Goal: Navigation & Orientation: Find specific page/section

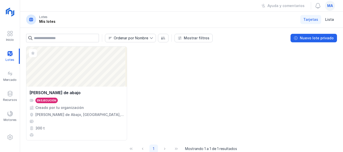
scroll to position [11, 0]
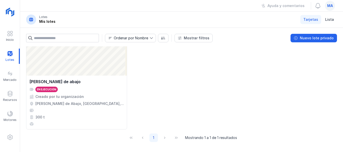
drag, startPoint x: 103, startPoint y: 86, endPoint x: 174, endPoint y: 107, distance: 74.0
click at [174, 107] on div "Abrir [PERSON_NAME] de abajo En ejecución Creado por tu organización [PERSON_NA…" at bounding box center [181, 82] width 311 height 94
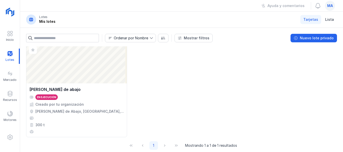
scroll to position [0, 0]
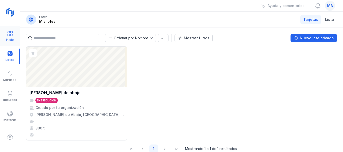
click at [13, 35] on div "Inicio" at bounding box center [10, 36] width 20 height 15
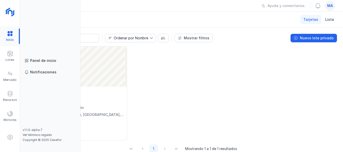
click at [13, 35] on div at bounding box center [10, 36] width 20 height 15
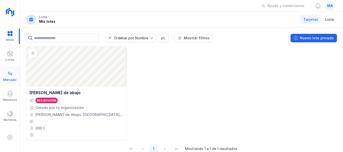
click at [11, 76] on span at bounding box center [10, 74] width 6 height 6
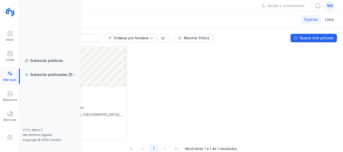
click at [11, 76] on div at bounding box center [10, 76] width 20 height 15
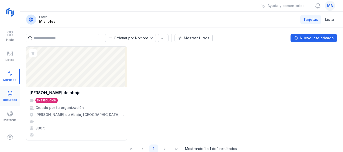
click at [9, 93] on span at bounding box center [10, 94] width 6 height 6
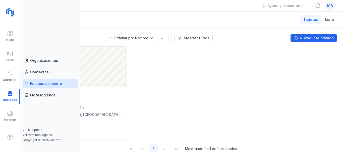
click at [44, 84] on div "Equipos de monte" at bounding box center [46, 83] width 32 height 5
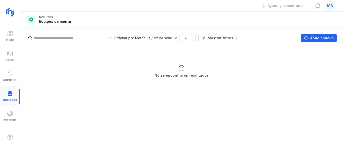
click at [12, 94] on div at bounding box center [10, 96] width 20 height 15
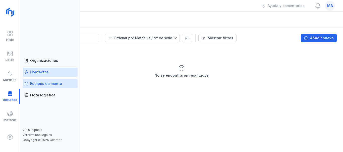
click at [39, 73] on div "Contactos" at bounding box center [39, 72] width 19 height 5
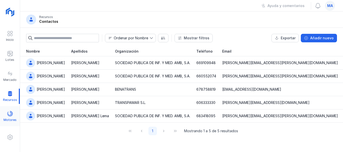
click at [12, 113] on span at bounding box center [10, 114] width 6 height 6
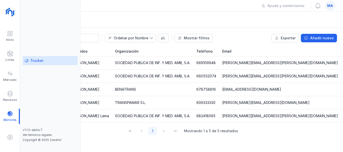
click at [40, 61] on div "Trucker" at bounding box center [36, 60] width 13 height 5
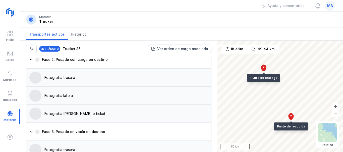
scroll to position [552, 0]
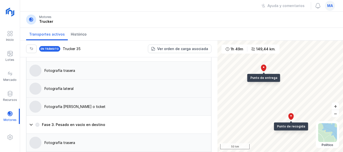
click at [67, 72] on div "Fotografía trasera" at bounding box center [59, 70] width 31 height 5
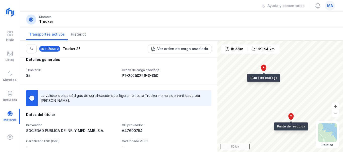
scroll to position [0, 0]
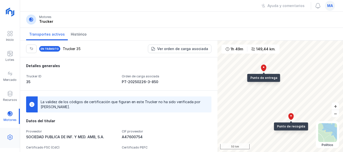
click at [10, 136] on span at bounding box center [10, 138] width 6 height 6
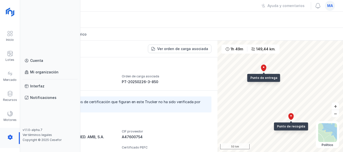
click at [10, 137] on div at bounding box center [10, 139] width 20 height 12
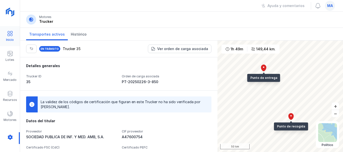
click at [10, 38] on div "Inicio" at bounding box center [10, 40] width 8 height 4
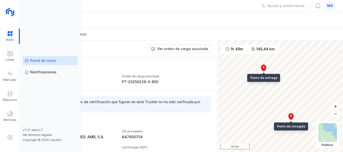
click at [45, 61] on div "Panel de inicio" at bounding box center [43, 60] width 26 height 5
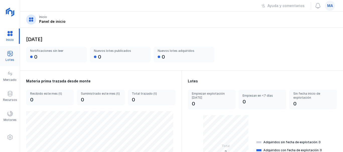
click at [10, 52] on span at bounding box center [10, 54] width 6 height 6
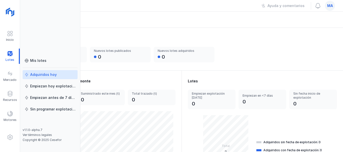
click at [48, 76] on div "Adquiridos hoy" at bounding box center [43, 74] width 27 height 5
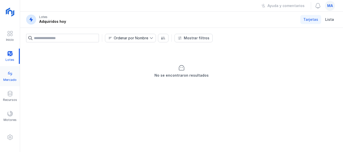
click at [11, 72] on span at bounding box center [10, 74] width 6 height 6
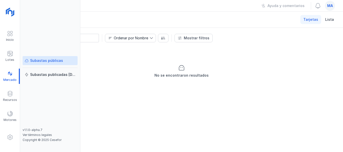
click at [48, 59] on div "Subastas públicas" at bounding box center [46, 60] width 33 height 5
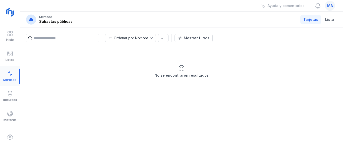
click at [12, 77] on div at bounding box center [10, 76] width 20 height 15
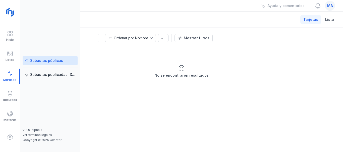
click at [45, 74] on div "Subastas publicadas [DATE]" at bounding box center [52, 74] width 45 height 5
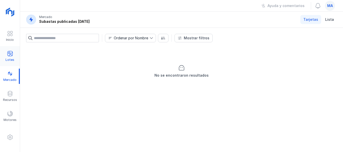
click at [13, 56] on span at bounding box center [10, 54] width 6 height 6
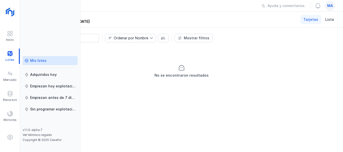
click at [35, 60] on div "Mis lotes" at bounding box center [38, 60] width 16 height 5
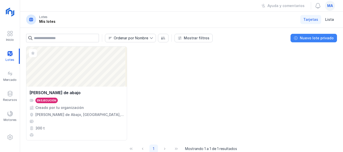
click at [320, 39] on div "Nuevo lote privado" at bounding box center [317, 38] width 34 height 5
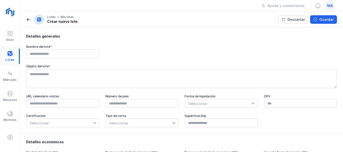
click at [12, 54] on div at bounding box center [10, 56] width 20 height 15
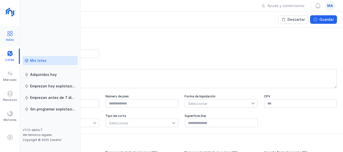
click at [8, 38] on div "Inicio" at bounding box center [10, 40] width 8 height 4
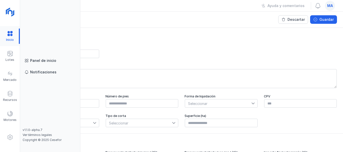
click at [8, 38] on div at bounding box center [10, 36] width 20 height 15
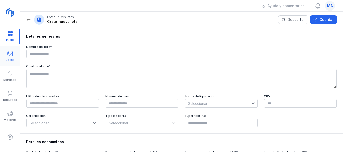
click at [9, 52] on span at bounding box center [10, 54] width 6 height 6
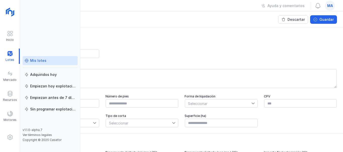
click at [34, 61] on div "Mis lotes" at bounding box center [38, 60] width 16 height 5
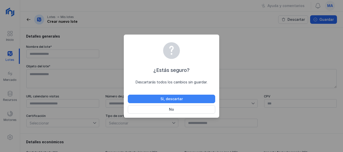
click at [154, 99] on button "Sí, descartar" at bounding box center [171, 99] width 87 height 9
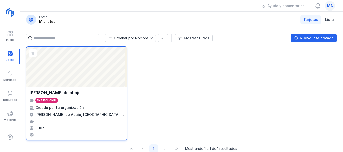
click at [73, 88] on div "[PERSON_NAME] de abajo En ejecución Creado por tu organización [PERSON_NAME] de…" at bounding box center [76, 114] width 100 height 54
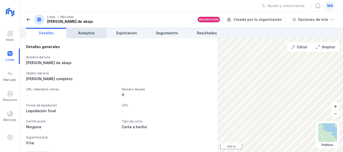
click at [89, 32] on span "Analytics" at bounding box center [86, 33] width 17 height 5
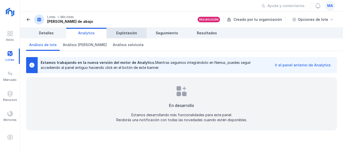
click at [116, 31] on link "Explotación" at bounding box center [126, 33] width 40 height 11
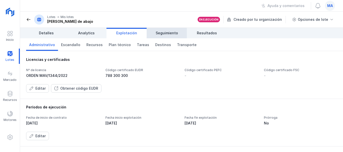
click at [165, 35] on span "Seguimiento" at bounding box center [167, 33] width 22 height 5
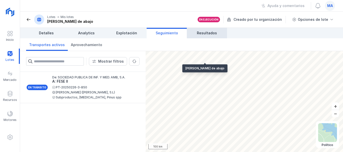
click at [209, 31] on span "Resultados" at bounding box center [207, 33] width 20 height 5
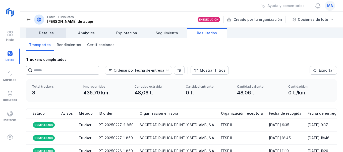
click at [51, 33] on span "Detalles" at bounding box center [46, 33] width 15 height 5
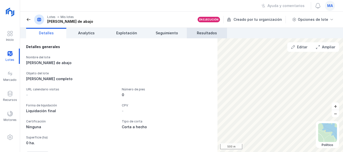
click at [198, 33] on span "Resultados" at bounding box center [207, 33] width 20 height 5
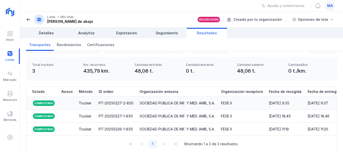
scroll to position [25, 0]
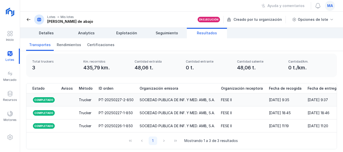
click at [187, 100] on div "SOCIEDAD PUBLICA DE INF. Y MED. AMB, S.A." at bounding box center [177, 100] width 75 height 5
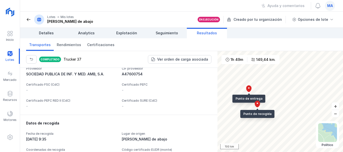
scroll to position [100, 0]
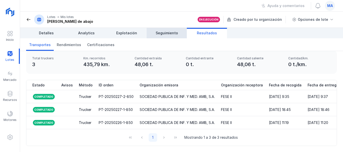
click at [165, 35] on span "Seguimiento" at bounding box center [167, 33] width 22 height 5
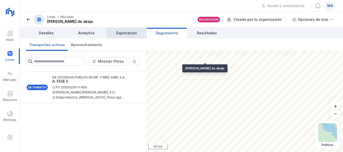
click at [131, 33] on span "Explotación" at bounding box center [126, 33] width 21 height 5
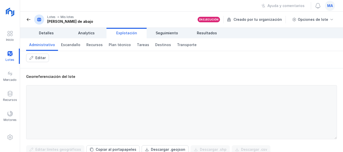
scroll to position [151, 0]
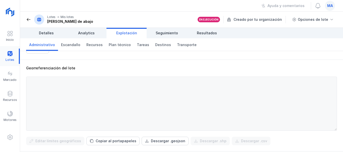
click at [10, 55] on div at bounding box center [10, 56] width 20 height 15
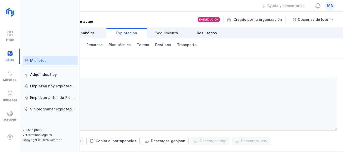
click at [40, 62] on div "Mis lotes" at bounding box center [38, 60] width 16 height 5
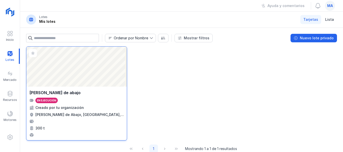
click at [69, 78] on div "Abrir lote" at bounding box center [76, 67] width 100 height 40
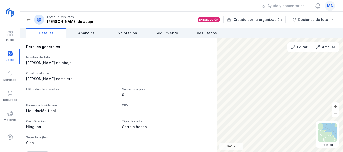
drag, startPoint x: 78, startPoint y: 85, endPoint x: 126, endPoint y: 122, distance: 60.3
click at [126, 122] on div "Tipo de corta" at bounding box center [167, 122] width 90 height 4
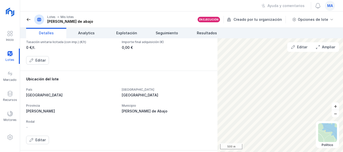
scroll to position [176, 0]
click at [332, 18] on span at bounding box center [332, 20] width 4 height 4
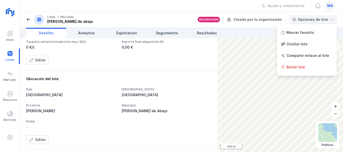
click at [332, 18] on span at bounding box center [332, 20] width 4 height 4
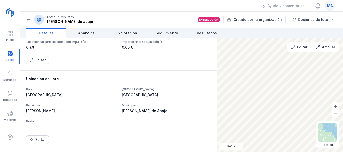
click at [266, 20] on div "Creado por tu organización" at bounding box center [257, 20] width 60 height 8
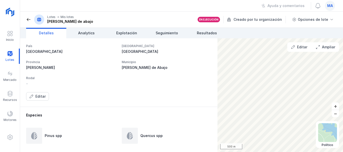
scroll to position [226, 0]
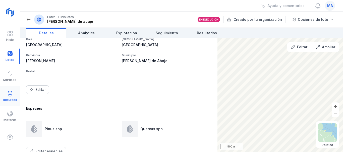
click at [11, 97] on div at bounding box center [10, 94] width 6 height 7
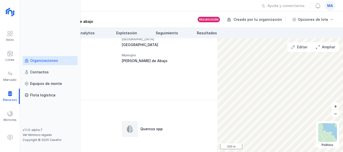
click at [58, 61] on div "Organizaciones" at bounding box center [50, 60] width 51 height 5
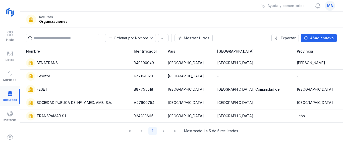
click at [11, 94] on div at bounding box center [10, 96] width 20 height 15
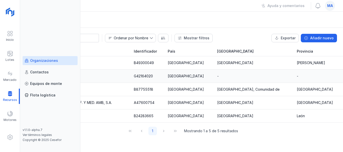
click at [39, 73] on div "Contactos" at bounding box center [39, 72] width 19 height 5
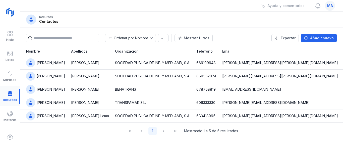
click at [9, 95] on div at bounding box center [10, 96] width 20 height 15
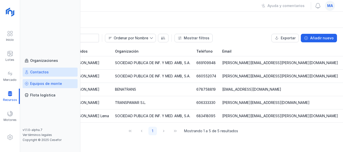
click at [48, 84] on div "Equipos de monte" at bounding box center [46, 83] width 32 height 5
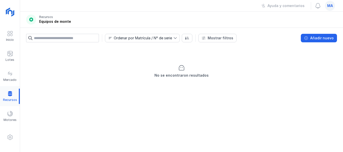
drag, startPoint x: 6, startPoint y: 95, endPoint x: 12, endPoint y: 93, distance: 5.9
click at [8, 95] on div at bounding box center [10, 96] width 20 height 15
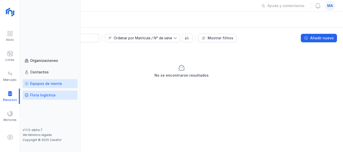
click at [40, 94] on div "Flota logística" at bounding box center [42, 95] width 25 height 5
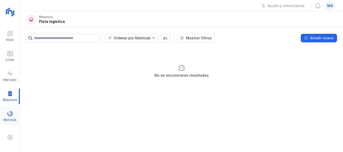
click at [8, 114] on span at bounding box center [10, 114] width 6 height 6
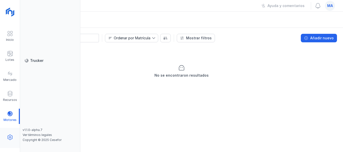
click at [12, 137] on span at bounding box center [10, 138] width 6 height 6
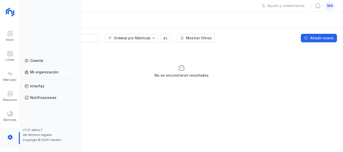
drag, startPoint x: 12, startPoint y: 137, endPoint x: 12, endPoint y: 130, distance: 6.5
click at [12, 137] on div at bounding box center [10, 139] width 20 height 12
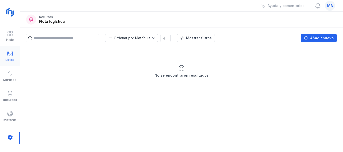
click at [9, 57] on div at bounding box center [10, 54] width 6 height 7
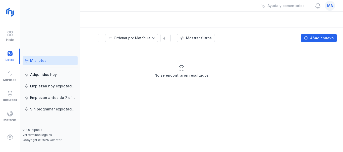
click at [35, 59] on div "Mis lotes" at bounding box center [38, 60] width 16 height 5
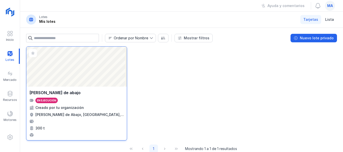
drag, startPoint x: 83, startPoint y: 87, endPoint x: 74, endPoint y: 100, distance: 15.9
click at [74, 100] on div "En ejecución" at bounding box center [76, 101] width 94 height 6
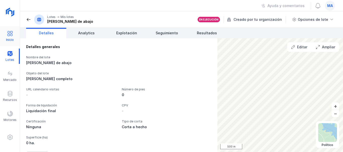
click at [11, 36] on span at bounding box center [10, 34] width 6 height 6
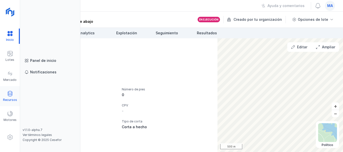
click at [9, 98] on div "Recursos" at bounding box center [10, 100] width 14 height 4
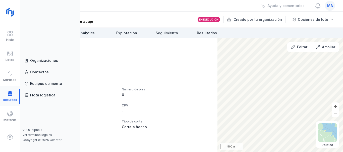
click at [9, 98] on div at bounding box center [10, 96] width 20 height 15
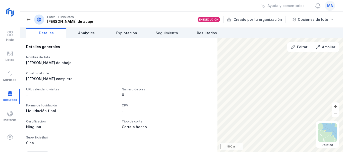
click at [29, 19] on span at bounding box center [28, 19] width 5 height 5
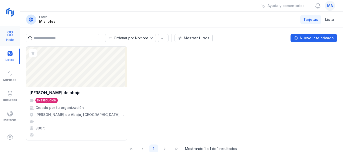
click at [13, 34] on span at bounding box center [10, 34] width 6 height 6
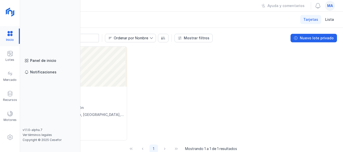
click at [13, 34] on div at bounding box center [10, 36] width 20 height 15
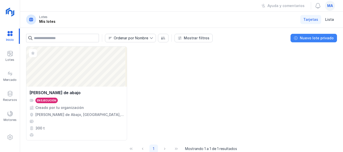
click at [325, 40] on div "Nuevo lote privado" at bounding box center [317, 38] width 34 height 5
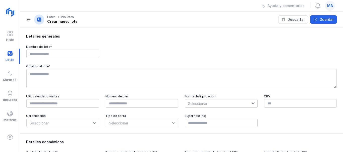
scroll to position [25, 0]
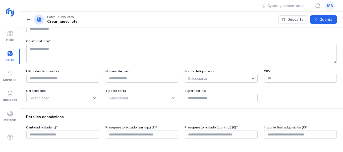
click at [172, 99] on icon at bounding box center [174, 98] width 4 height 4
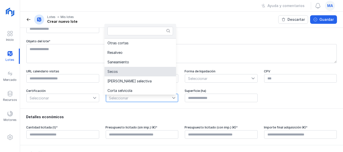
scroll to position [106, 0]
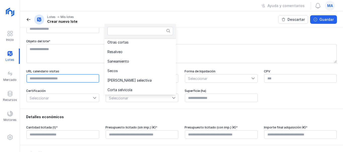
click at [92, 80] on input "text" at bounding box center [62, 78] width 73 height 9
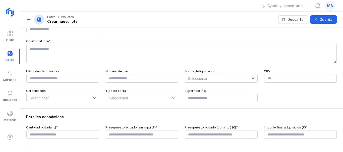
click at [95, 100] on icon at bounding box center [95, 98] width 4 height 4
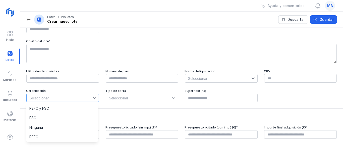
click at [95, 100] on icon at bounding box center [95, 98] width 4 height 4
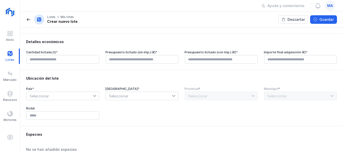
scroll to position [126, 0]
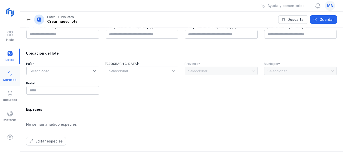
click at [10, 75] on span at bounding box center [10, 74] width 6 height 6
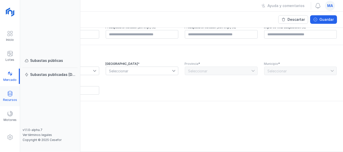
click at [11, 93] on span at bounding box center [10, 94] width 6 height 6
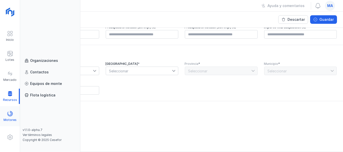
click at [9, 113] on span at bounding box center [10, 114] width 6 height 6
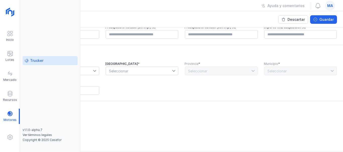
click at [33, 61] on div "Trucker" at bounding box center [36, 60] width 13 height 5
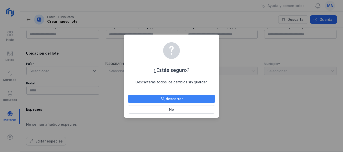
click at [175, 98] on div "Sí, descartar" at bounding box center [171, 99] width 22 height 5
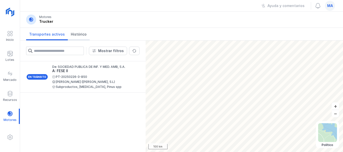
click at [75, 36] on span "Histórico" at bounding box center [79, 34] width 16 height 5
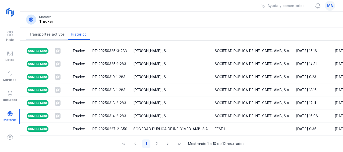
click at [50, 33] on span "Transportes activos" at bounding box center [47, 34] width 36 height 5
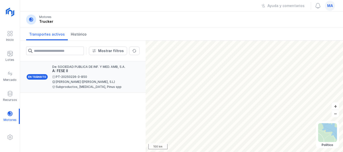
click at [98, 77] on div "PT-20250226-3-850" at bounding box center [93, 77] width 83 height 3
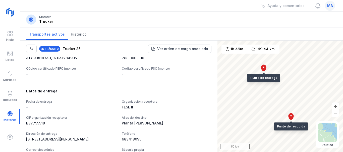
scroll to position [125, 0]
